Goal: Find specific page/section: Find specific page/section

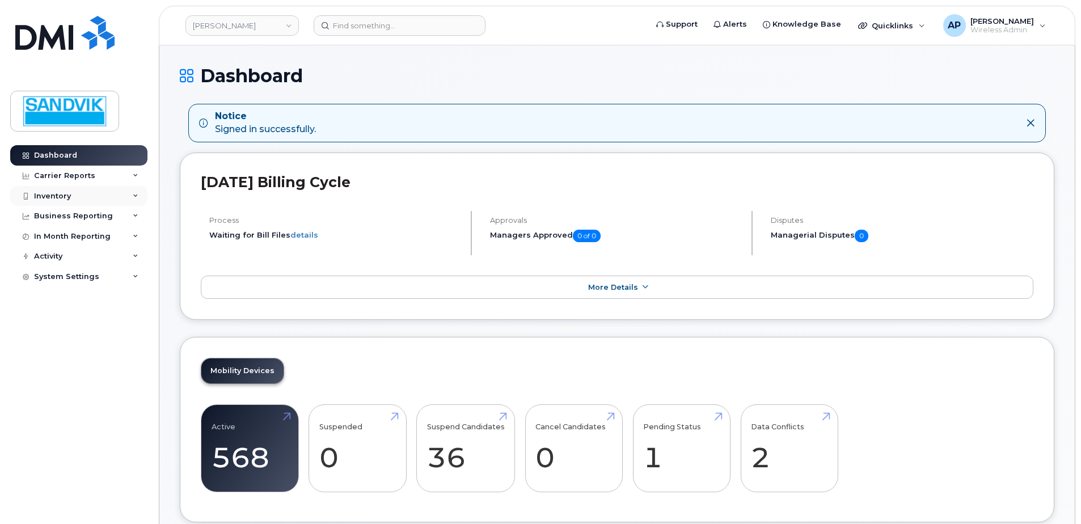
click at [74, 196] on div "Inventory" at bounding box center [78, 196] width 137 height 20
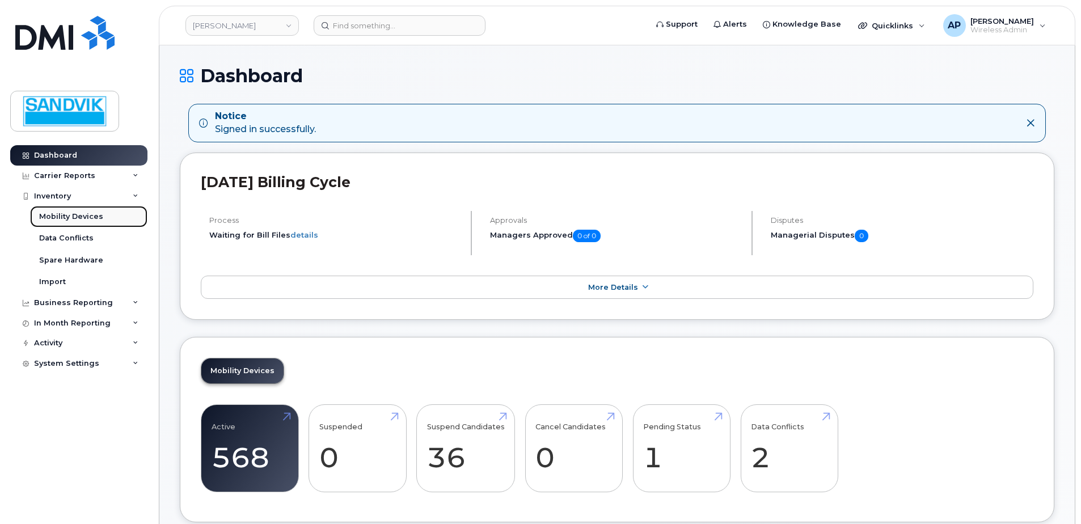
click at [74, 209] on link "Mobility Devices" at bounding box center [88, 217] width 117 height 22
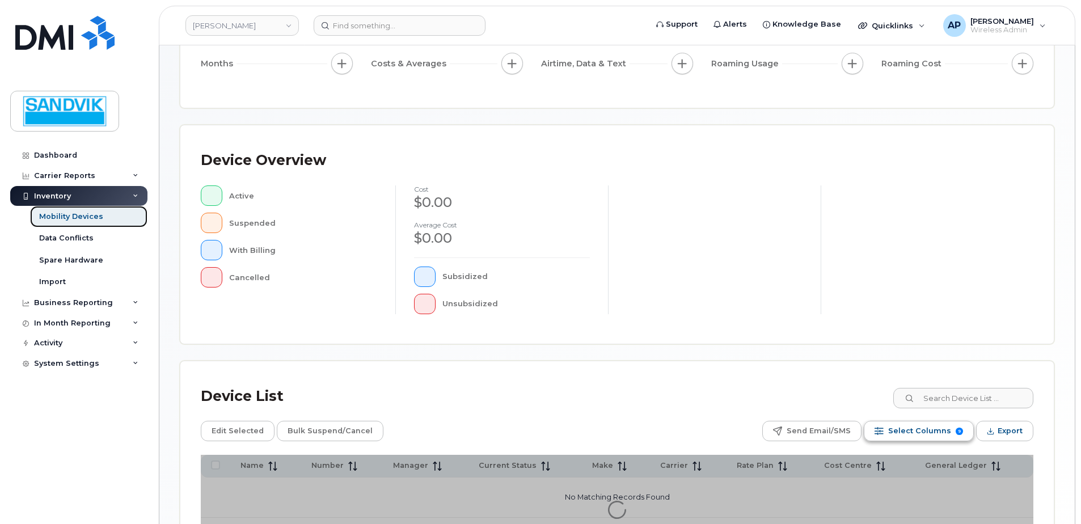
scroll to position [227, 0]
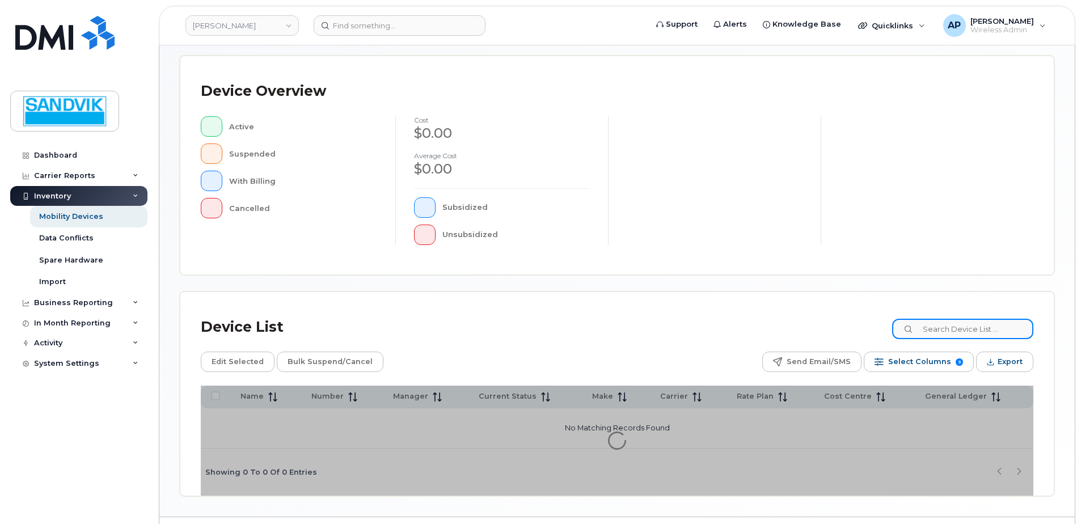
click at [943, 334] on input at bounding box center [962, 329] width 141 height 20
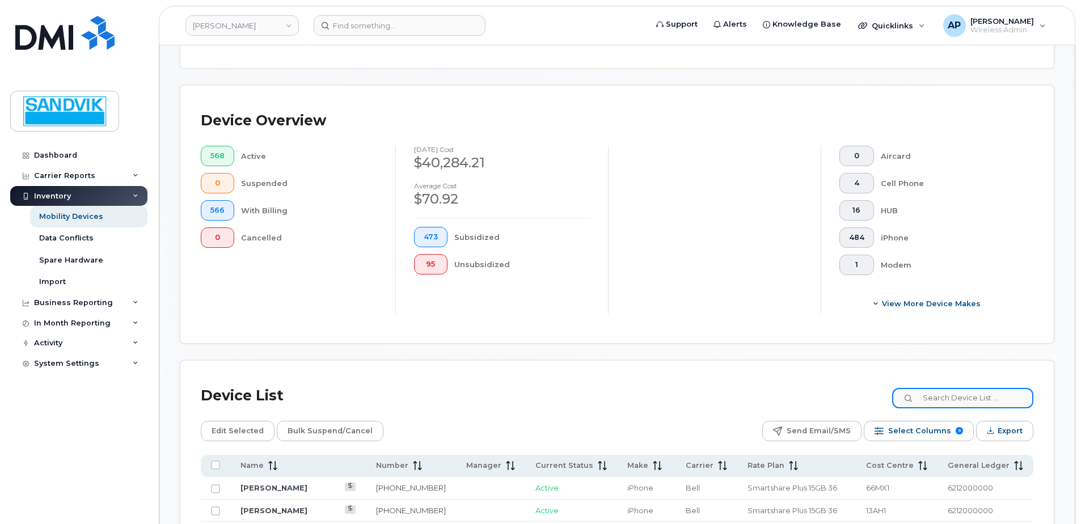
scroll to position [256, 0]
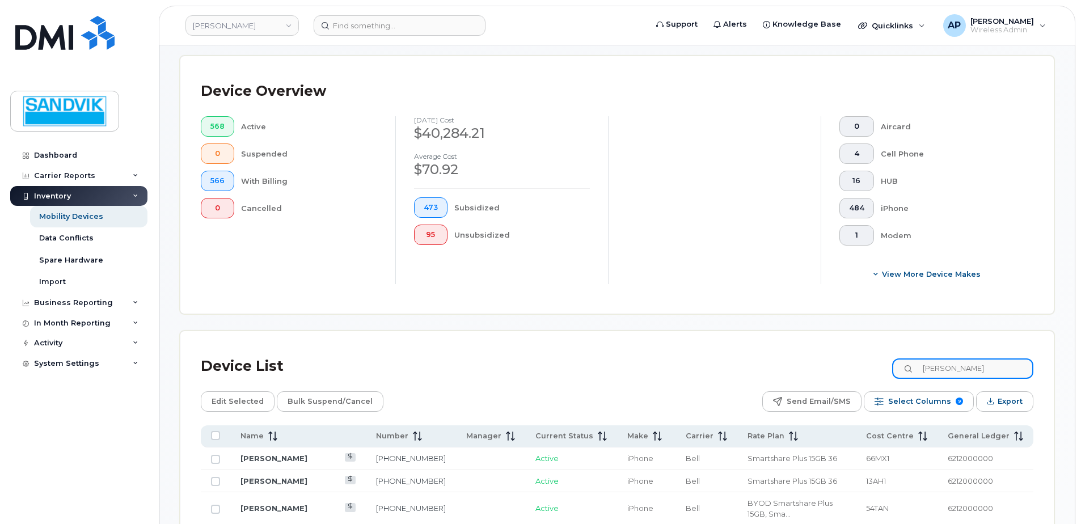
type input "[PERSON_NAME]"
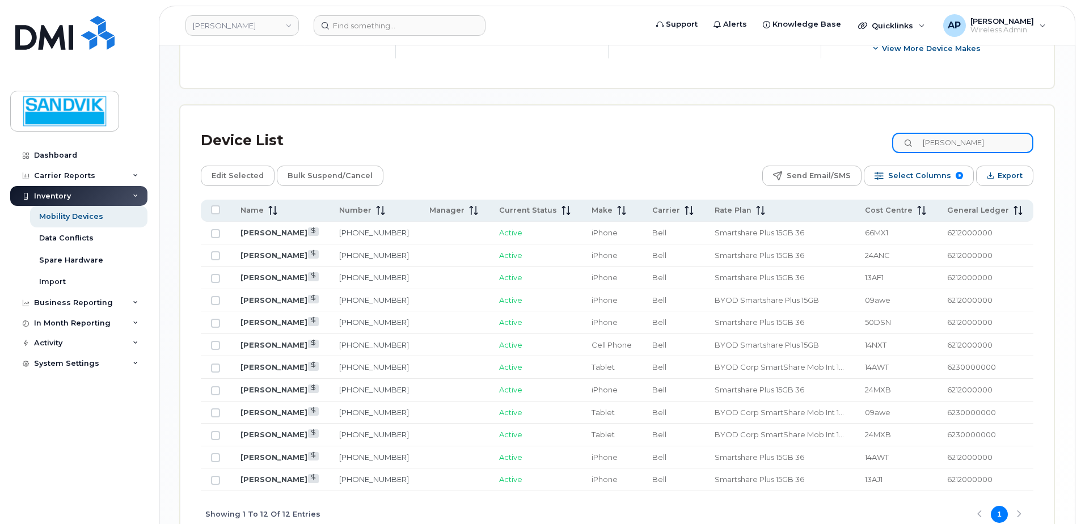
scroll to position [483, 0]
click at [267, 276] on link "[PERSON_NAME]" at bounding box center [273, 276] width 67 height 9
